Goal: Check status

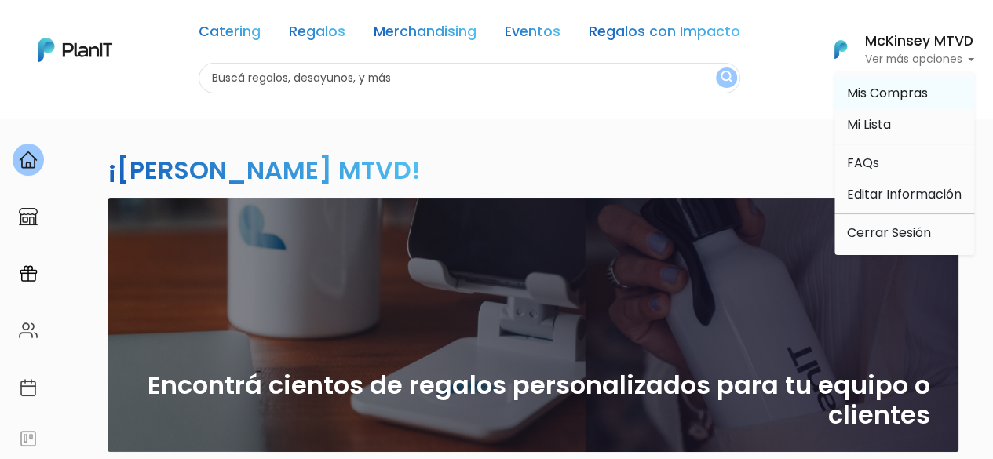
drag, startPoint x: 0, startPoint y: 0, endPoint x: 843, endPoint y: 93, distance: 848.5
click at [843, 93] on link "Mis Compras" at bounding box center [905, 93] width 140 height 31
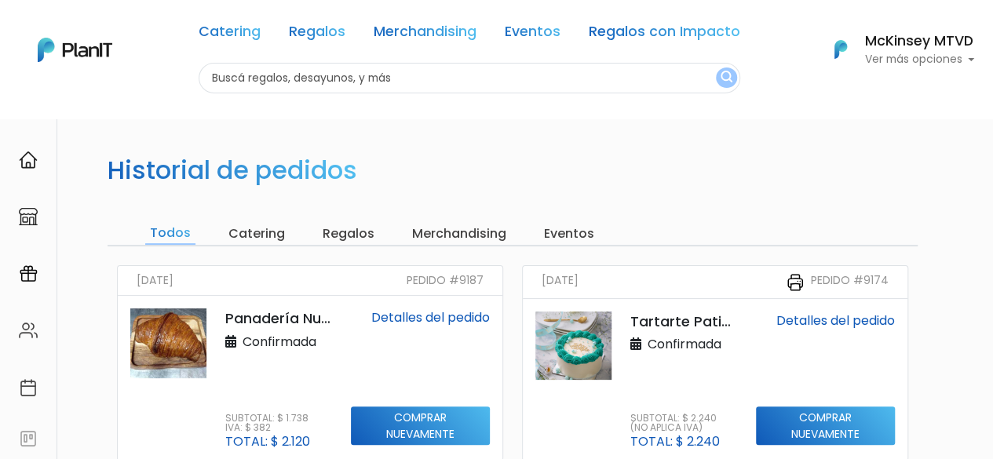
click at [821, 318] on link "Detalles del pedido" at bounding box center [836, 321] width 119 height 18
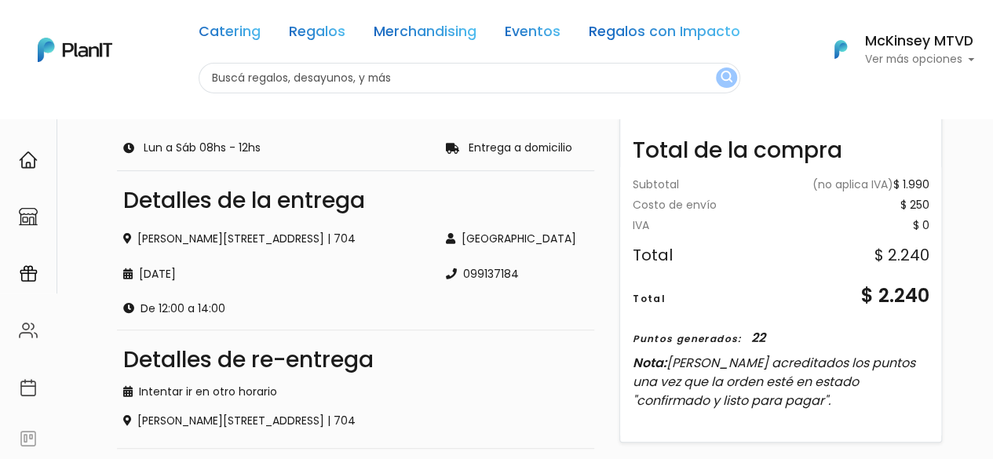
scroll to position [286, 0]
drag, startPoint x: 1004, startPoint y: 87, endPoint x: 1004, endPoint y: 193, distance: 106.0
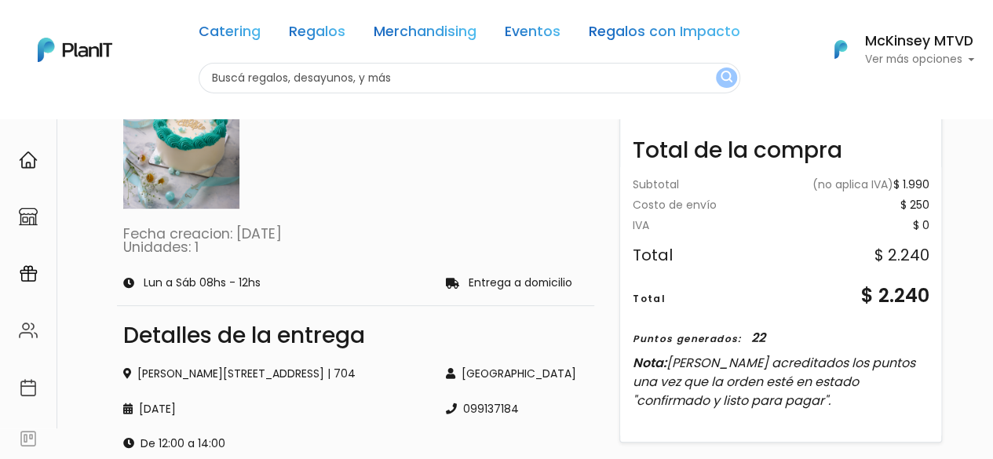
scroll to position [102, 0]
